Goal: Task Accomplishment & Management: Manage account settings

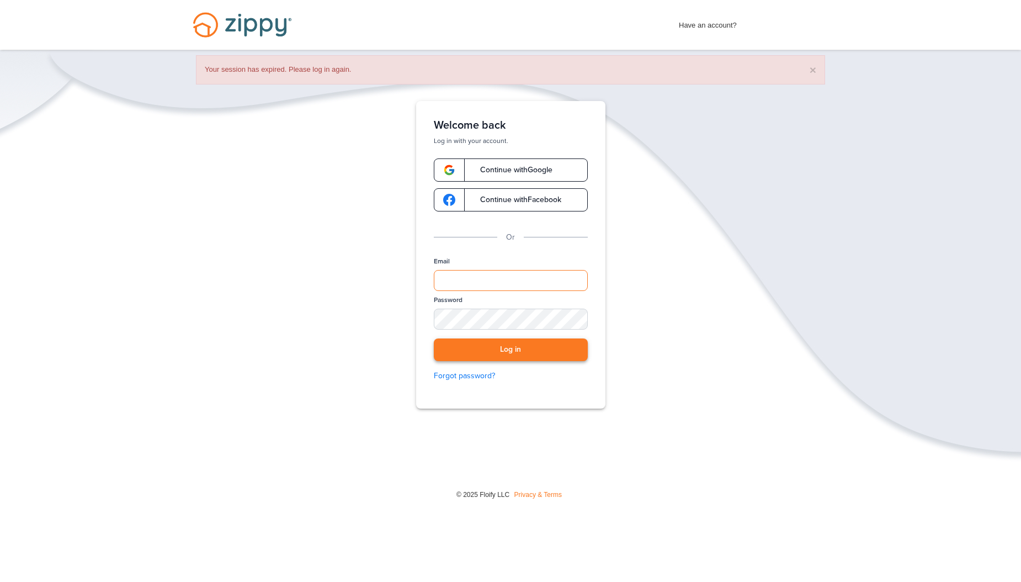
type input "**********"
click at [501, 346] on button "Log in" at bounding box center [511, 349] width 154 height 23
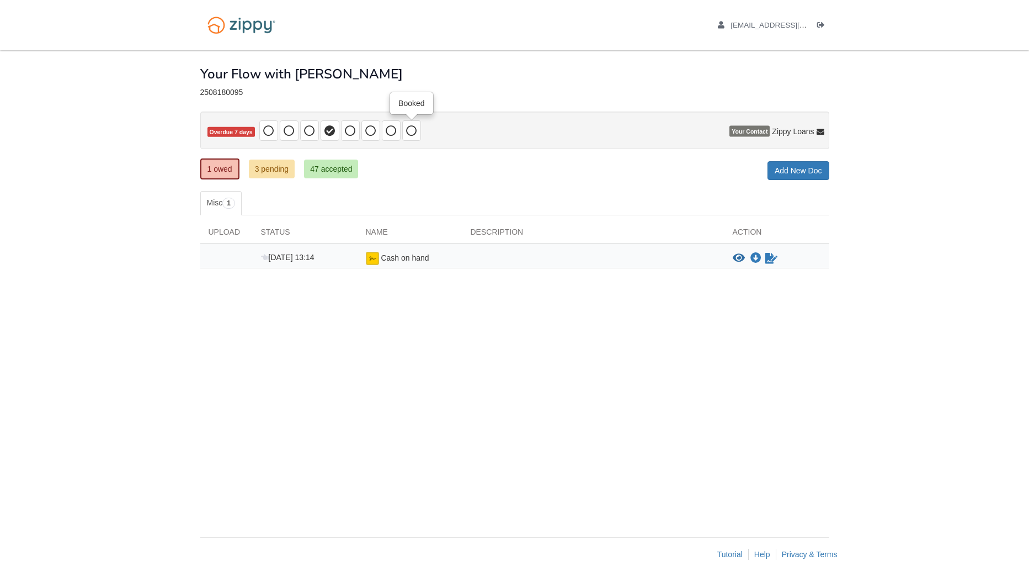
click at [413, 129] on icon at bounding box center [411, 130] width 11 height 11
